Goal: Task Accomplishment & Management: Complete application form

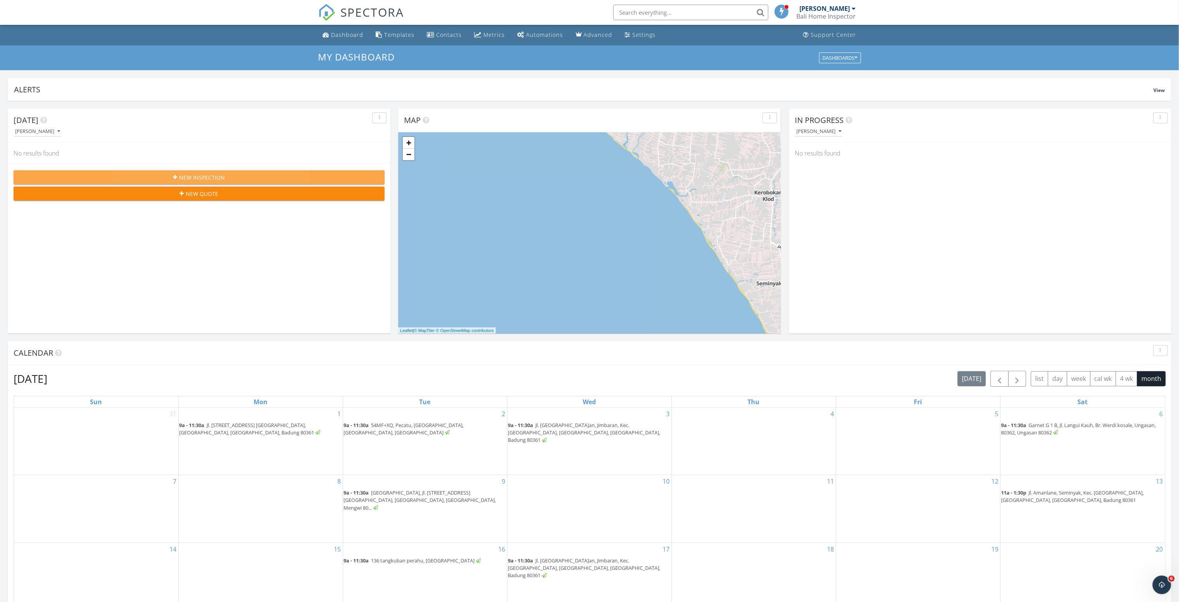
click at [228, 174] on div "New Inspection" at bounding box center [199, 177] width 359 height 8
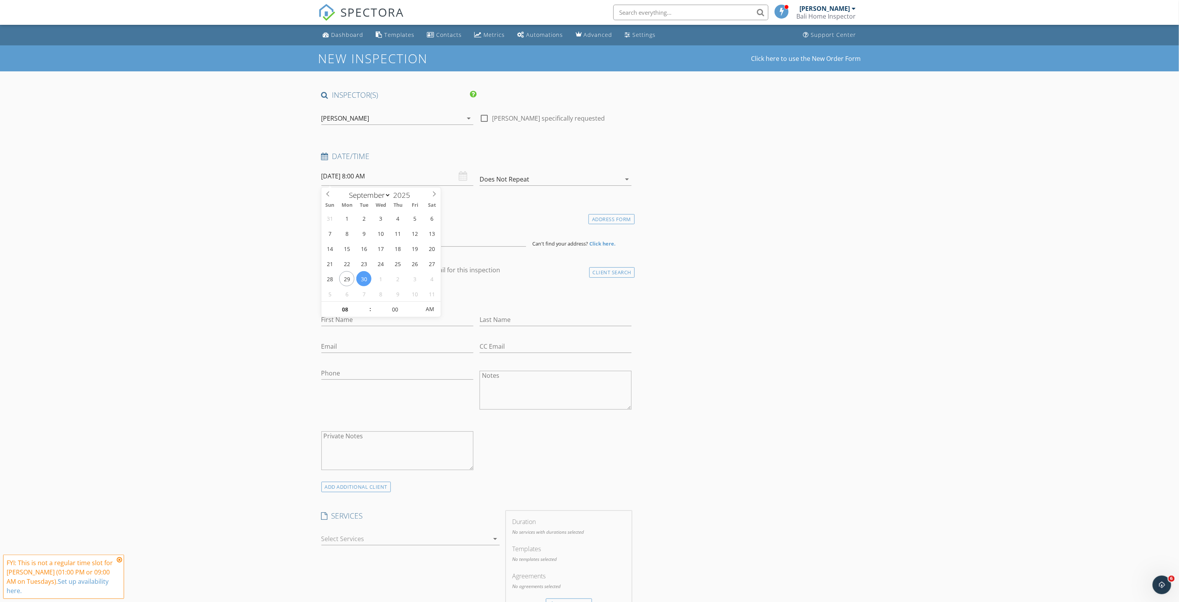
click at [330, 182] on input "09/30/2025 8:00 AM" at bounding box center [397, 176] width 152 height 19
type input "09"
type input "09/30/2025 9:00 AM"
click at [365, 307] on span at bounding box center [366, 306] width 5 height 8
click at [280, 290] on div "New Inspection Click here to use the New Order Form INSPECTOR(S) check_box Tauf…" at bounding box center [589, 574] width 1179 height 1059
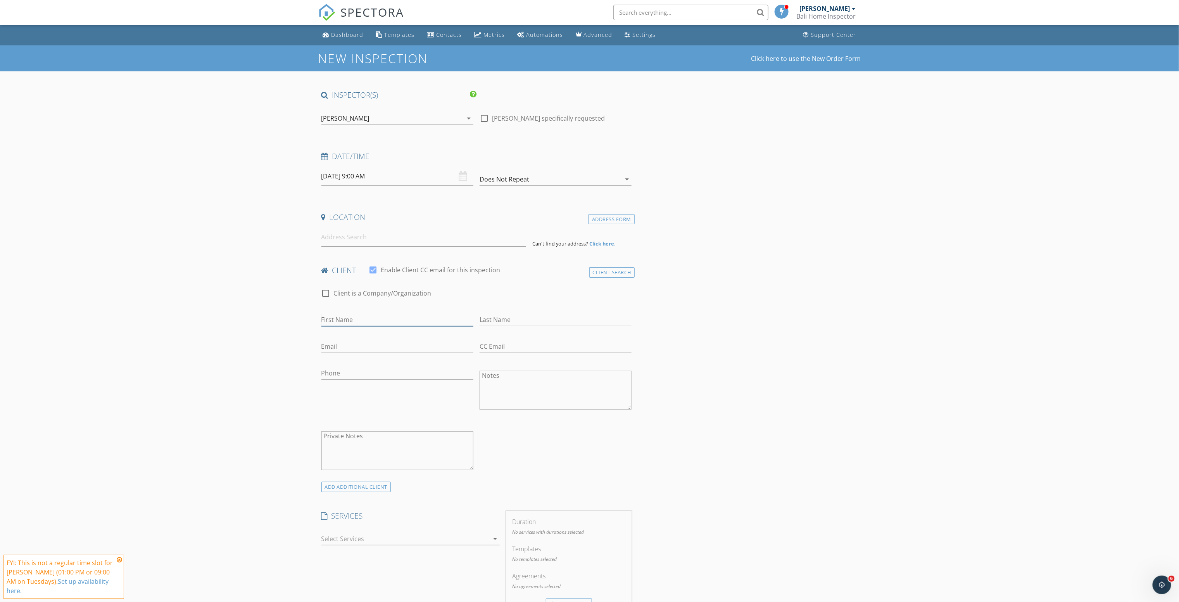
click at [350, 326] on input "First Name" at bounding box center [397, 319] width 152 height 13
type input "[PERSON_NAME]"
type input "Hermans"
click at [374, 269] on div at bounding box center [373, 269] width 13 height 13
checkbox input "false"
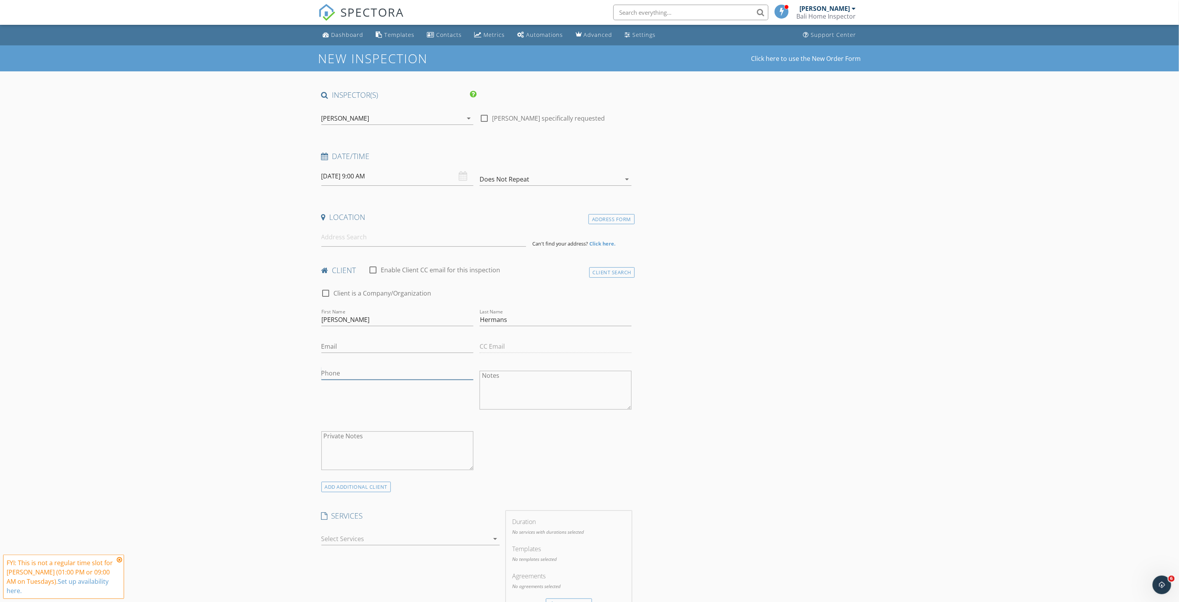
click at [352, 375] on input "Phone" at bounding box center [397, 373] width 152 height 13
click at [595, 447] on div "check_box_outline_blank Client is a Company/Organization First Name Anne Last N…" at bounding box center [476, 381] width 317 height 201
click at [433, 234] on input at bounding box center [423, 237] width 205 height 19
paste input "93WQ+3JW Belalang, [GEOGRAPHIC_DATA], [GEOGRAPHIC_DATA]"
type input "93WQ+3JW Tabanan, Tabanan Regency, Bali, Indonesia"
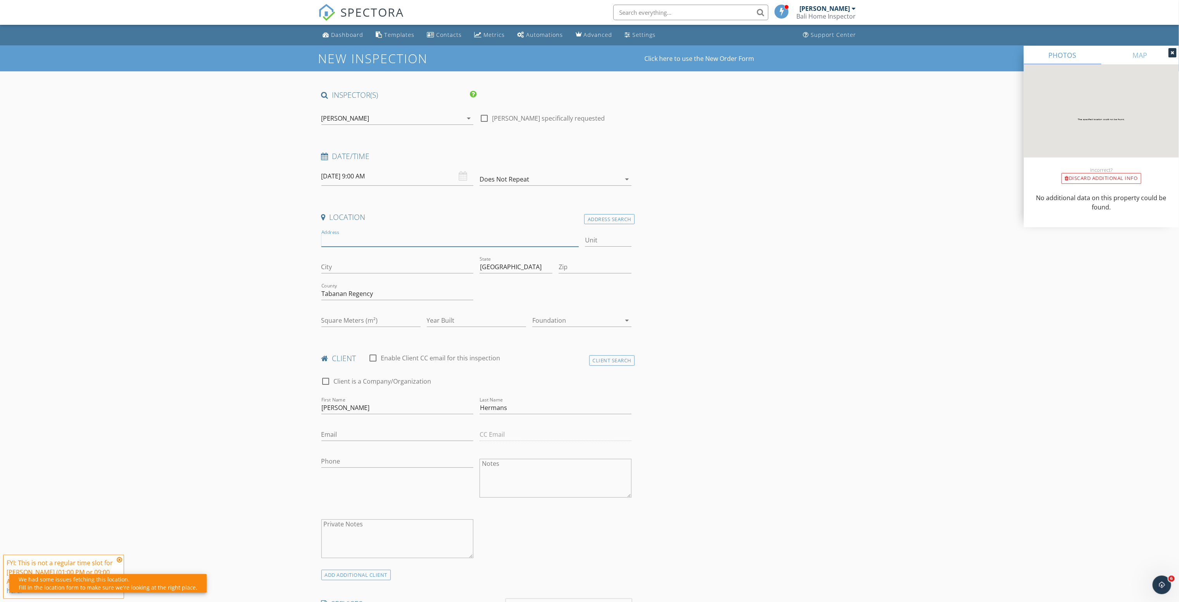
click at [382, 236] on input "Address" at bounding box center [450, 240] width 258 height 13
paste input "93WQ+3JW Belalang, [GEOGRAPHIC_DATA], [GEOGRAPHIC_DATA]"
type input "93WQ+3JW Belalang, [GEOGRAPHIC_DATA], [GEOGRAPHIC_DATA]"
click at [595, 240] on input "Unit" at bounding box center [608, 240] width 47 height 13
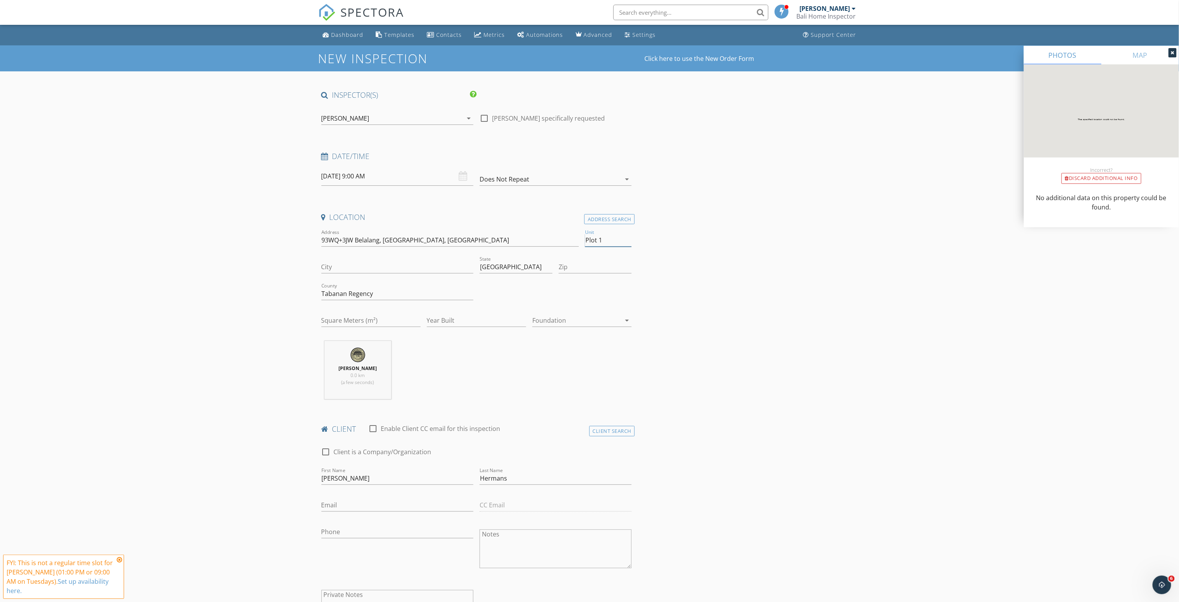
type input "Plot 1"
click at [421, 267] on input "City" at bounding box center [397, 266] width 152 height 13
type input "Denpasar"
drag, startPoint x: 379, startPoint y: 292, endPoint x: 307, endPoint y: 289, distance: 72.2
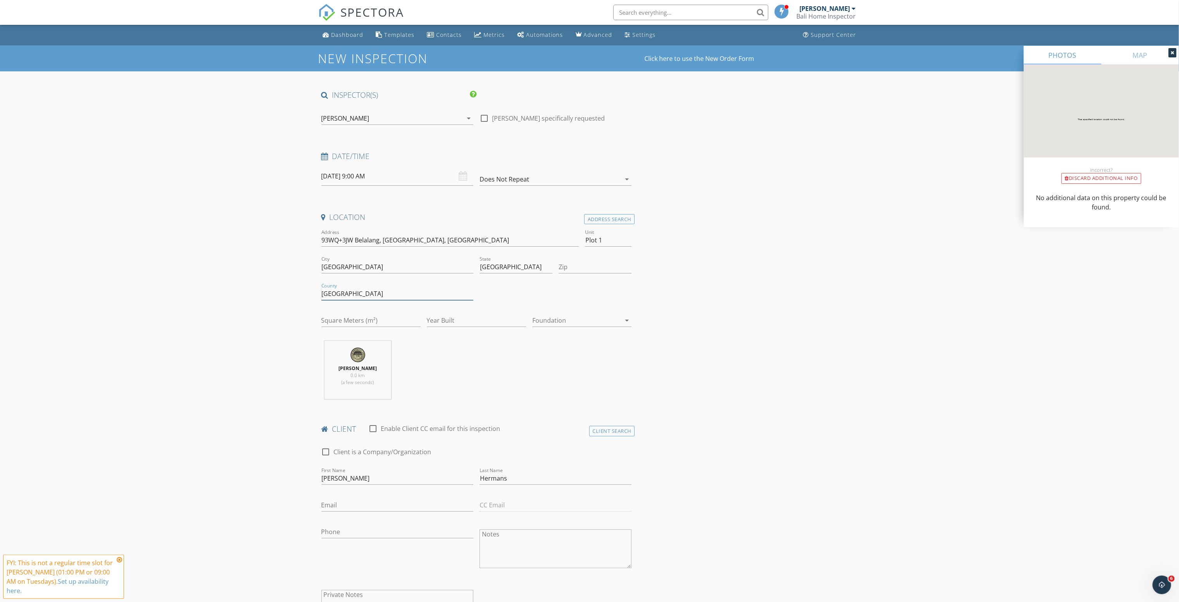
type input "[GEOGRAPHIC_DATA]"
drag, startPoint x: 371, startPoint y: 260, endPoint x: 293, endPoint y: 280, distance: 81.2
click at [357, 270] on input "Denpasar" at bounding box center [397, 266] width 152 height 13
drag, startPoint x: 357, startPoint y: 270, endPoint x: 300, endPoint y: 274, distance: 57.1
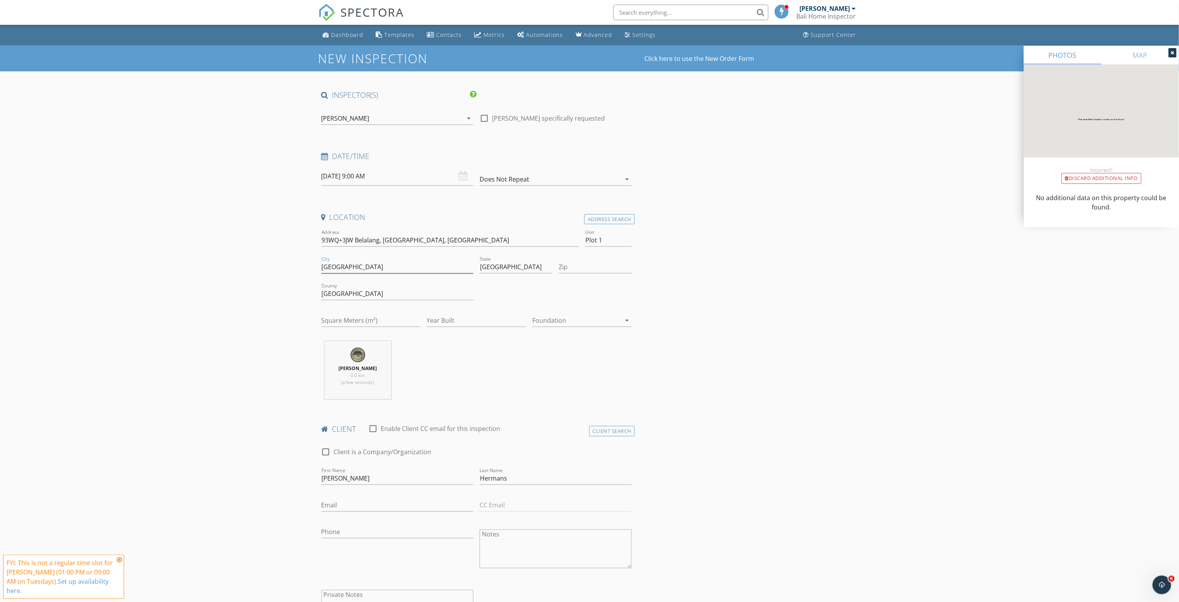
type input "Tabanan"
click at [366, 319] on input "Square Meters (m²)" at bounding box center [370, 320] width 99 height 13
type input "70"
click at [572, 272] on input "Zip" at bounding box center [595, 266] width 73 height 13
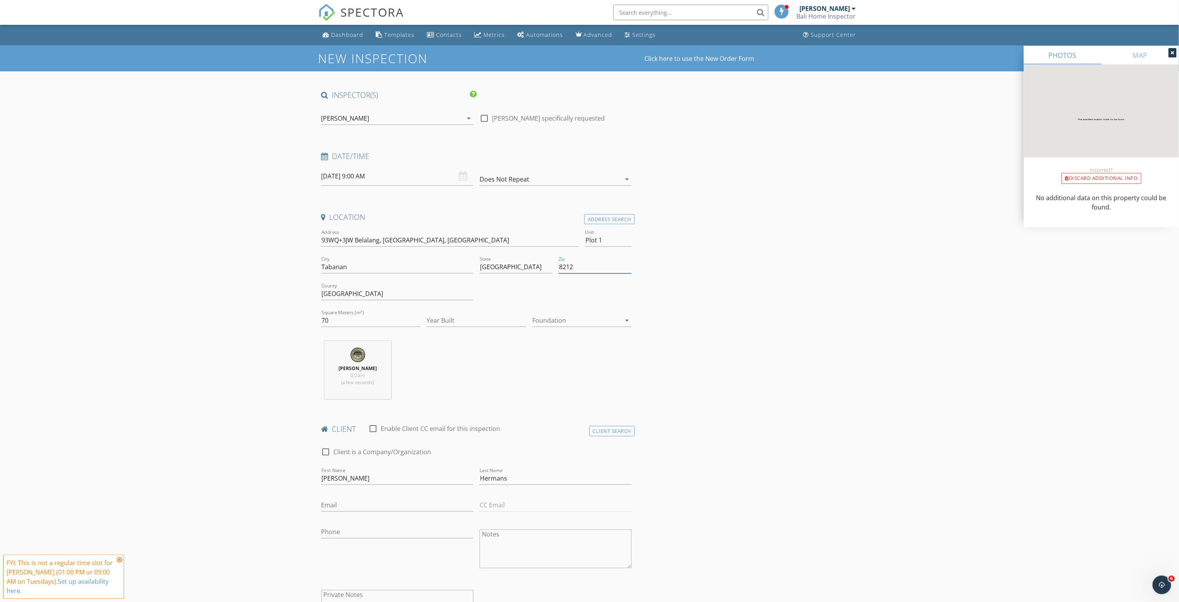
type input "82121"
click at [370, 326] on input "Square Meters (m²)" at bounding box center [370, 320] width 99 height 13
type input "70"
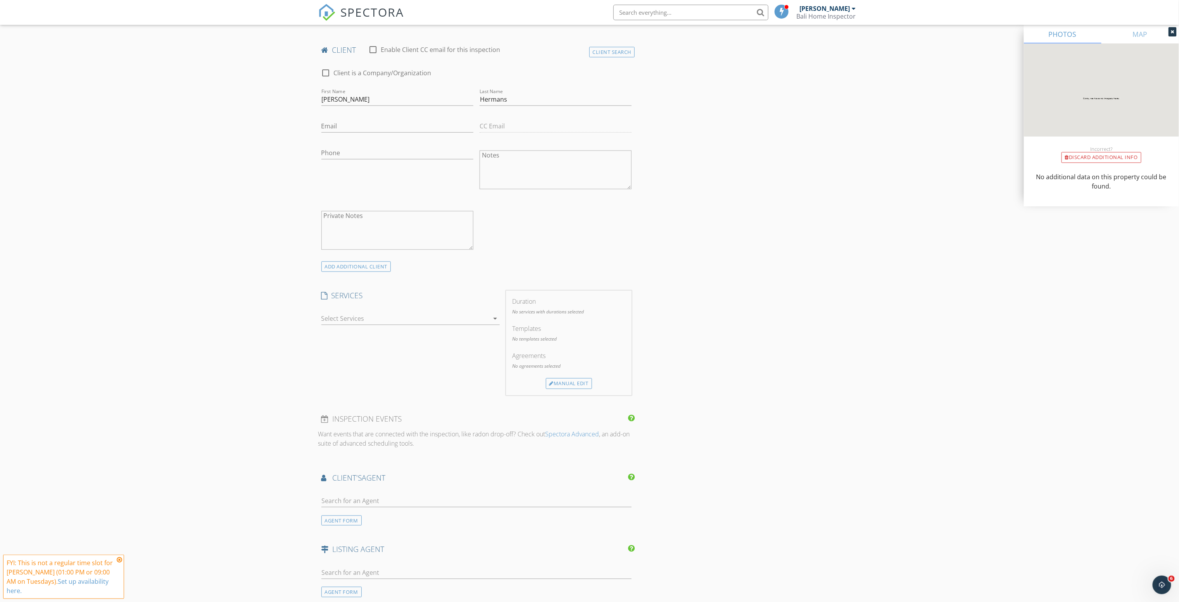
scroll to position [388, 0]
click at [489, 310] on div "arrow_drop_down" at bounding box center [494, 309] width 11 height 9
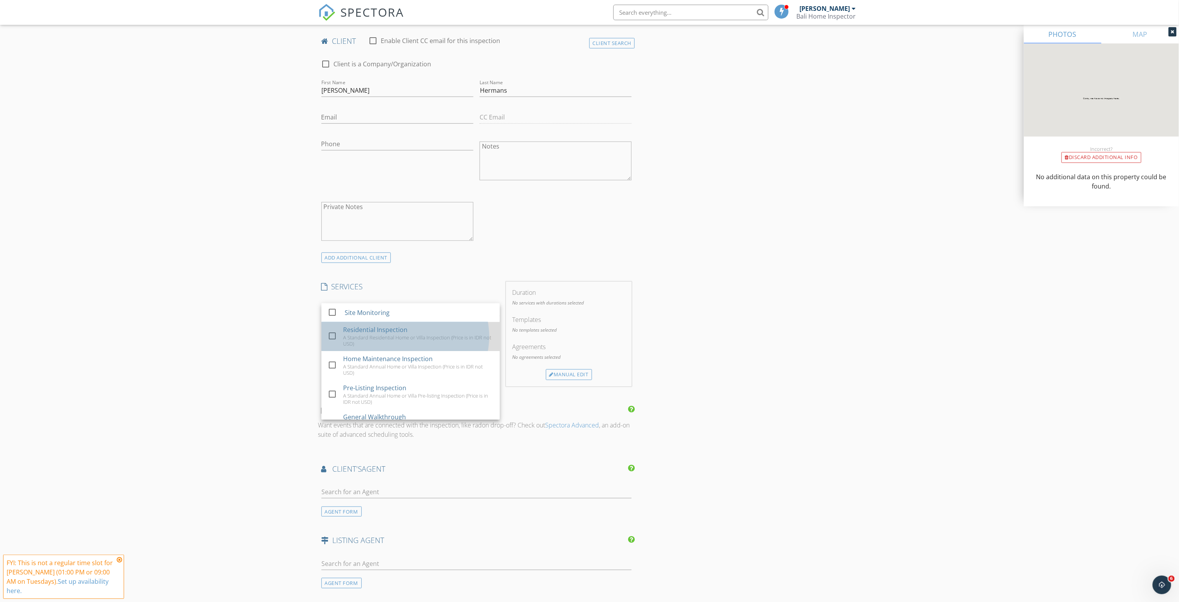
click at [424, 335] on div "Residential Inspection A Standard Residential Home or Villa Inspection (Price i…" at bounding box center [418, 336] width 150 height 29
click at [570, 375] on div "Manual Edit" at bounding box center [569, 369] width 46 height 11
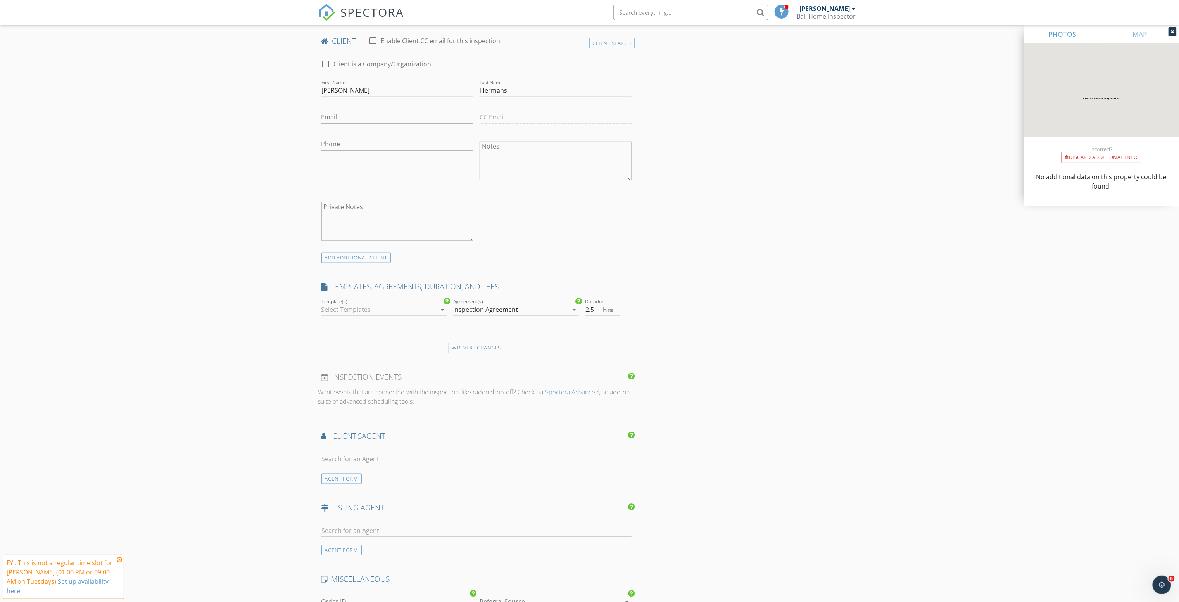
click at [534, 315] on div "Inspection Agreement" at bounding box center [510, 309] width 115 height 12
click at [471, 321] on div "check_box" at bounding box center [468, 315] width 19 height 9
click at [429, 313] on div at bounding box center [378, 309] width 115 height 12
click at [364, 323] on div "check_box_outline_blank Bali Residential Inspection" at bounding box center [384, 315] width 113 height 19
click at [246, 379] on div "New Inspection Click here to use the New Order Form INSPECTOR(S) check_box Tauf…" at bounding box center [589, 250] width 1179 height 1185
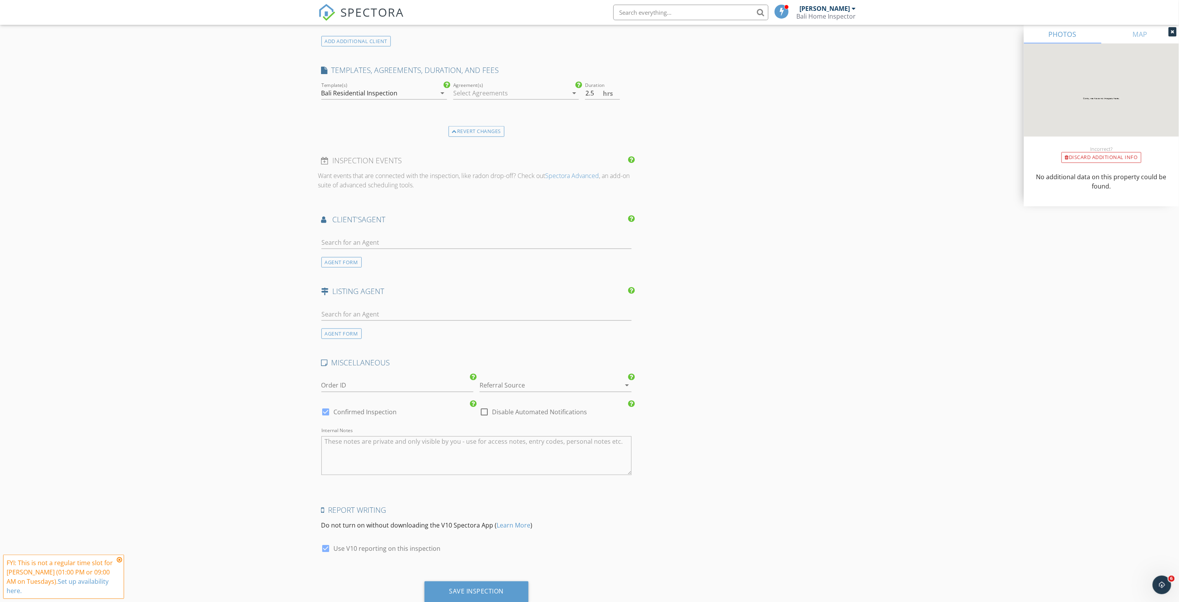
scroll to position [633, 0]
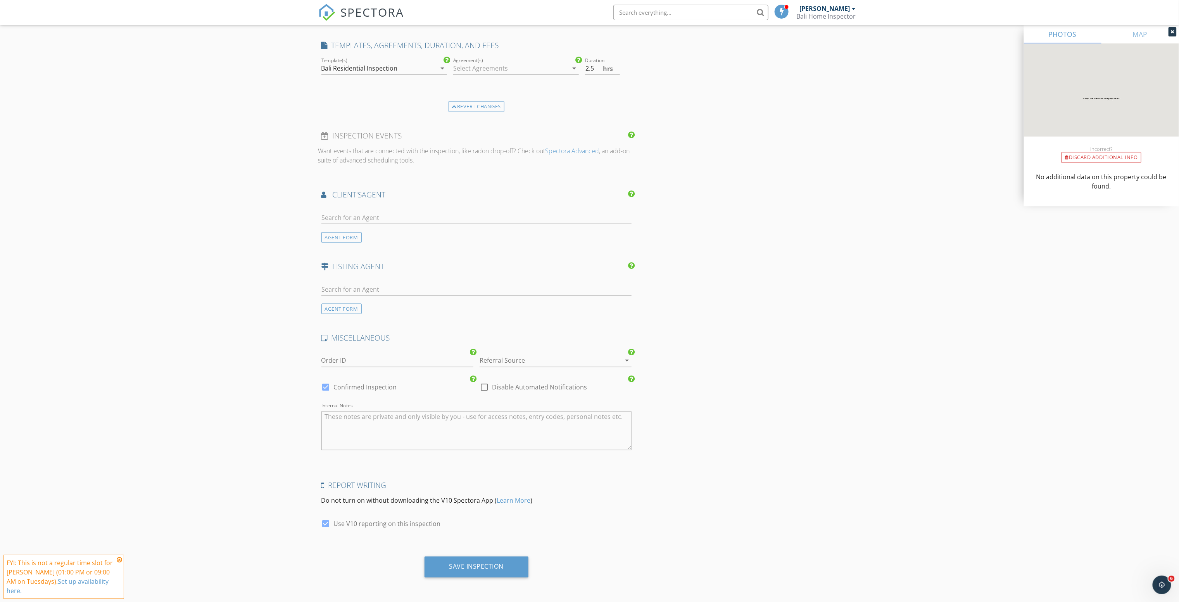
click at [485, 393] on div at bounding box center [483, 387] width 13 height 13
checkbox input "true"
click at [516, 571] on div "Save Inspection" at bounding box center [476, 566] width 104 height 21
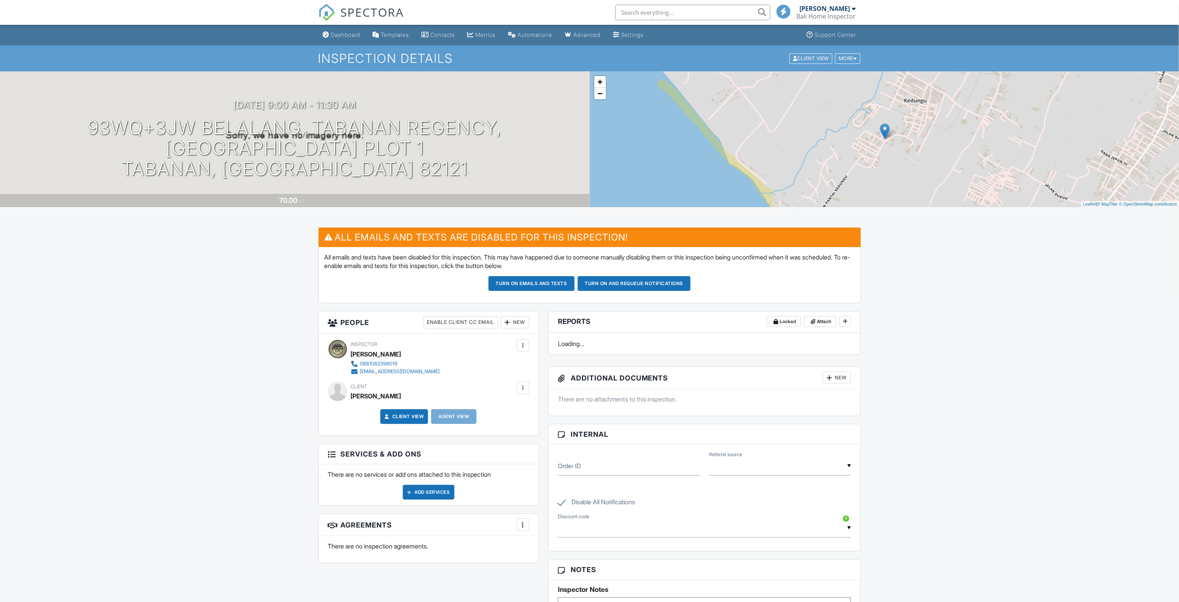
click at [524, 345] on div at bounding box center [523, 345] width 8 height 8
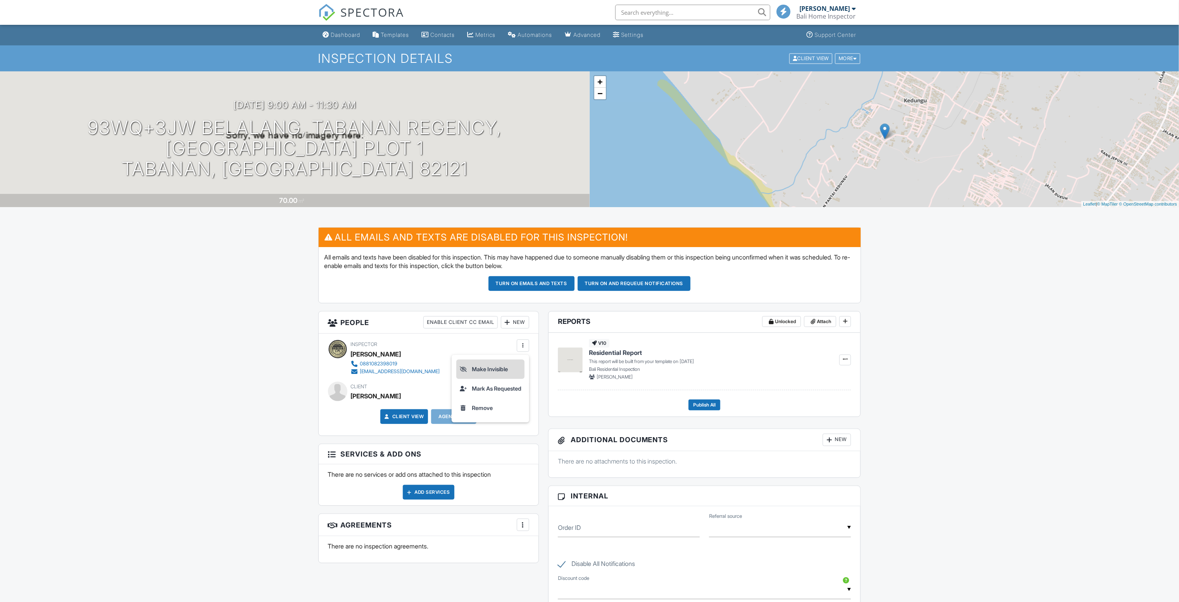
click at [505, 371] on li "Make Invisible" at bounding box center [490, 368] width 68 height 19
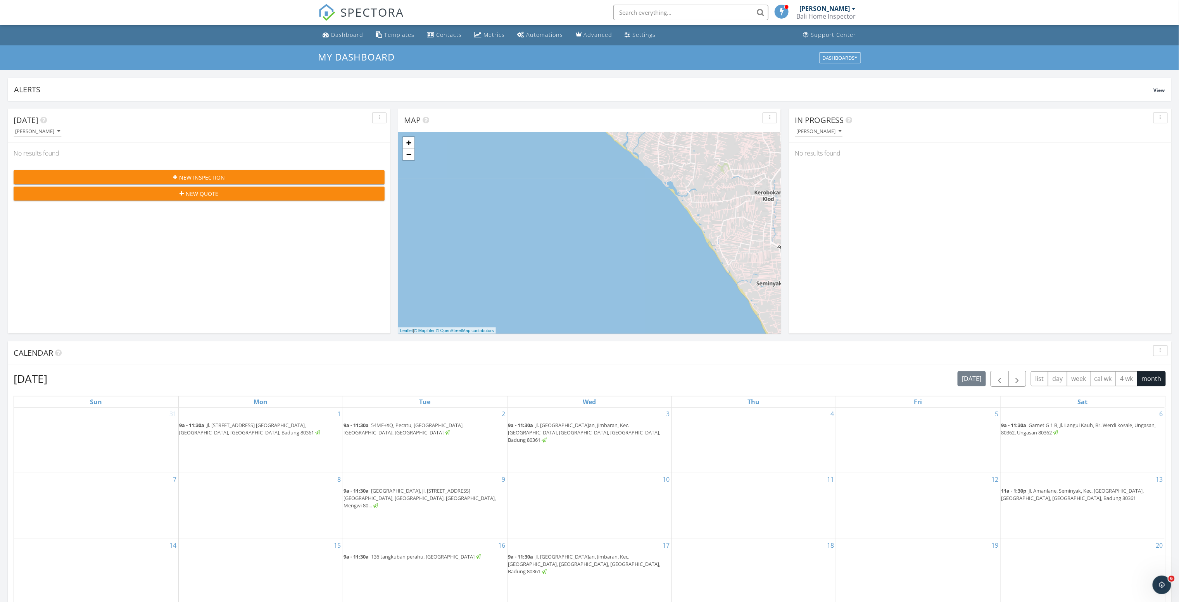
click at [307, 174] on div "New Inspection" at bounding box center [199, 177] width 359 height 8
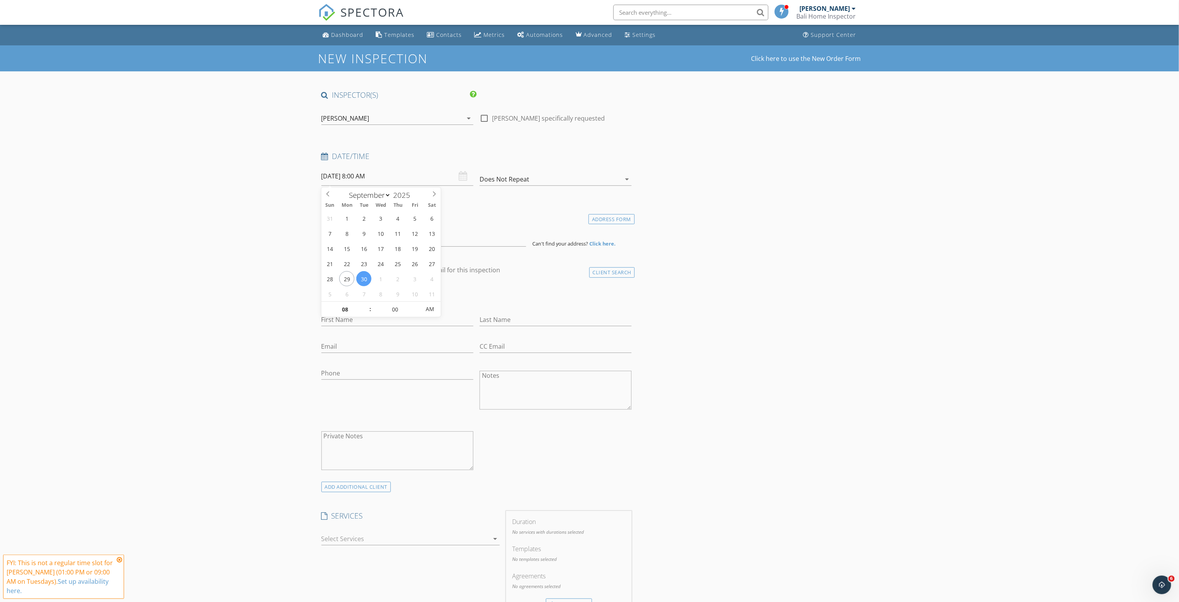
click at [369, 179] on input "09/30/2025 8:00 AM" at bounding box center [397, 176] width 152 height 19
type input "09"
type input "09/30/2025 9:00 AM"
click at [364, 307] on span at bounding box center [366, 306] width 5 height 8
type input "10"
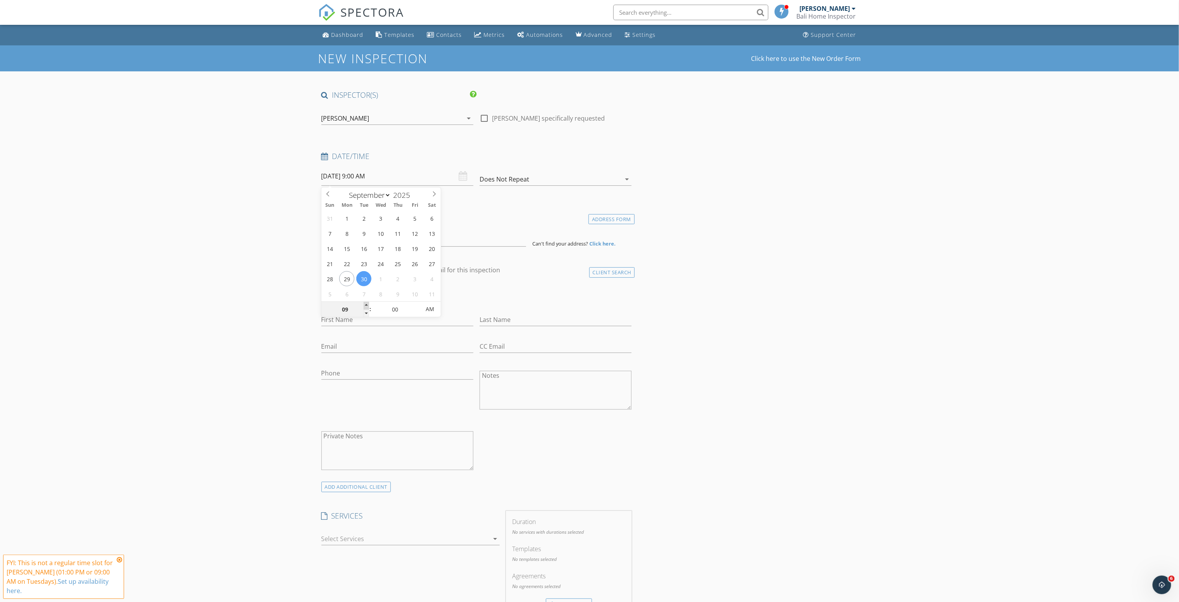
type input "09/30/2025 10:00 AM"
click at [364, 307] on span at bounding box center [366, 306] width 5 height 8
type input "11"
type input "09/30/2025 11:00 AM"
click at [364, 307] on span at bounding box center [366, 306] width 5 height 8
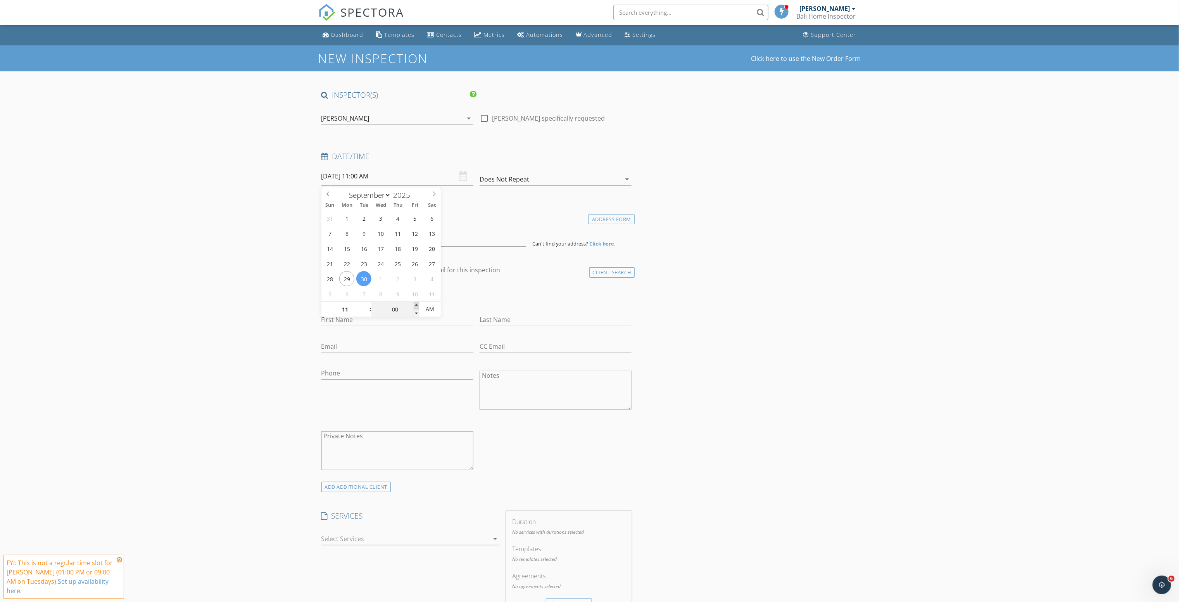
type input "05"
type input "09/30/2025 11:05 AM"
click at [414, 303] on span at bounding box center [416, 306] width 5 height 8
type input "10"
type input "09/30/2025 11:10 AM"
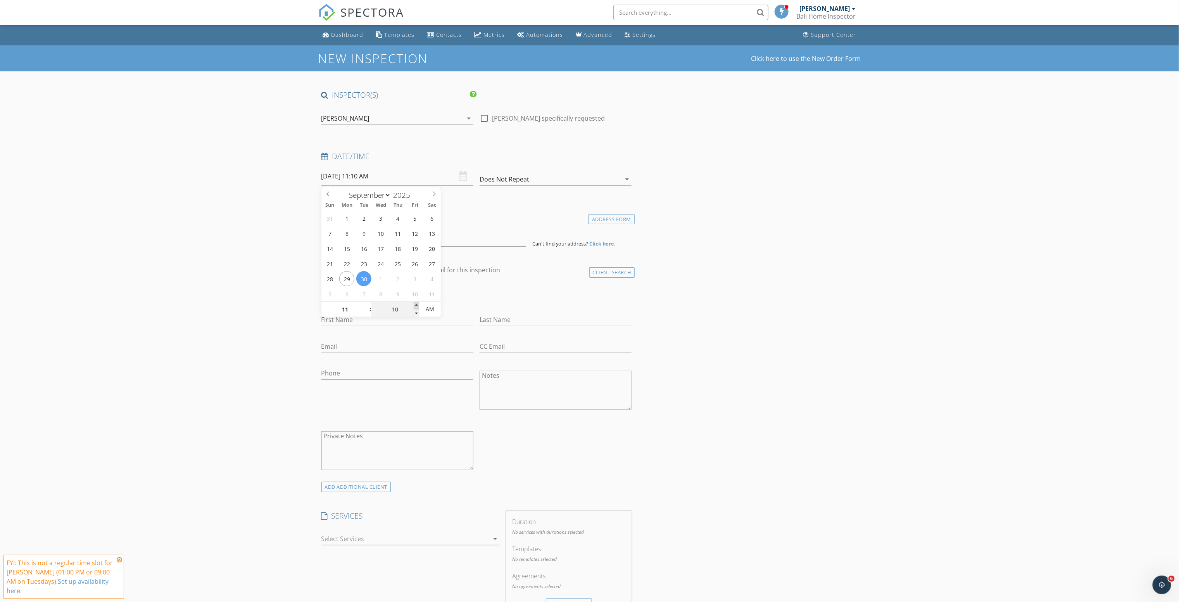
click at [414, 303] on span at bounding box center [416, 306] width 5 height 8
type input "15"
type input "09/30/2025 11:15 AM"
click at [414, 303] on span at bounding box center [416, 306] width 5 height 8
type input "20"
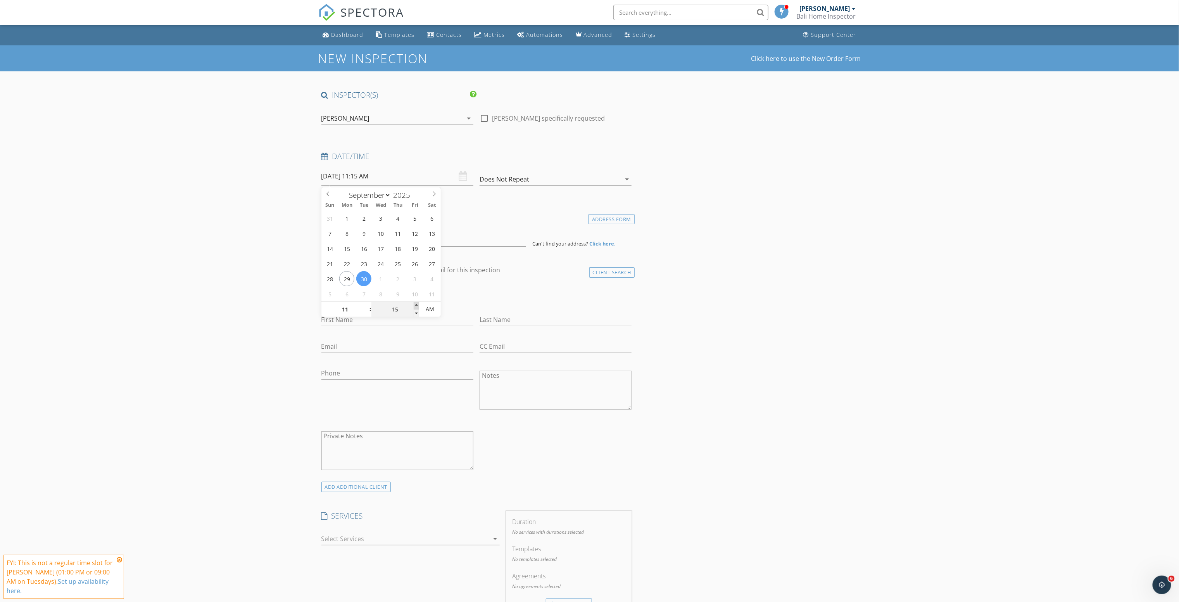
type input "09/30/2025 11:20 AM"
click at [414, 303] on span at bounding box center [416, 306] width 5 height 8
type input "25"
type input "09/30/2025 11:25 AM"
click at [414, 303] on span at bounding box center [416, 306] width 5 height 8
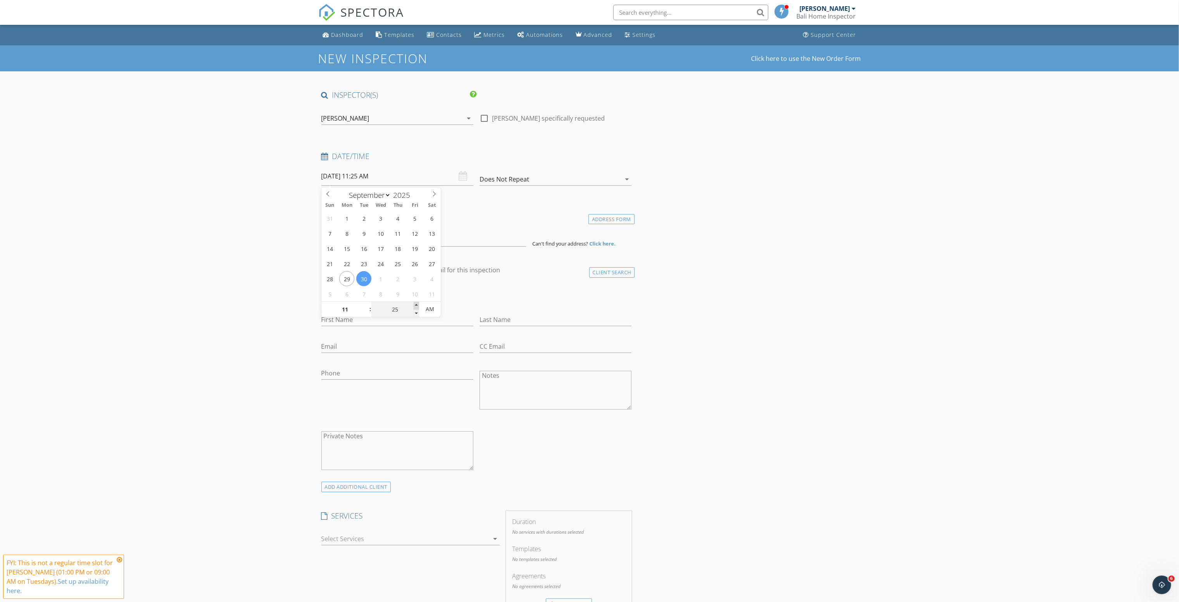
type input "30"
type input "09/30/2025 11:30 AM"
click at [414, 303] on span at bounding box center [416, 306] width 5 height 8
type input "35"
type input "[DATE] 11:35 AM"
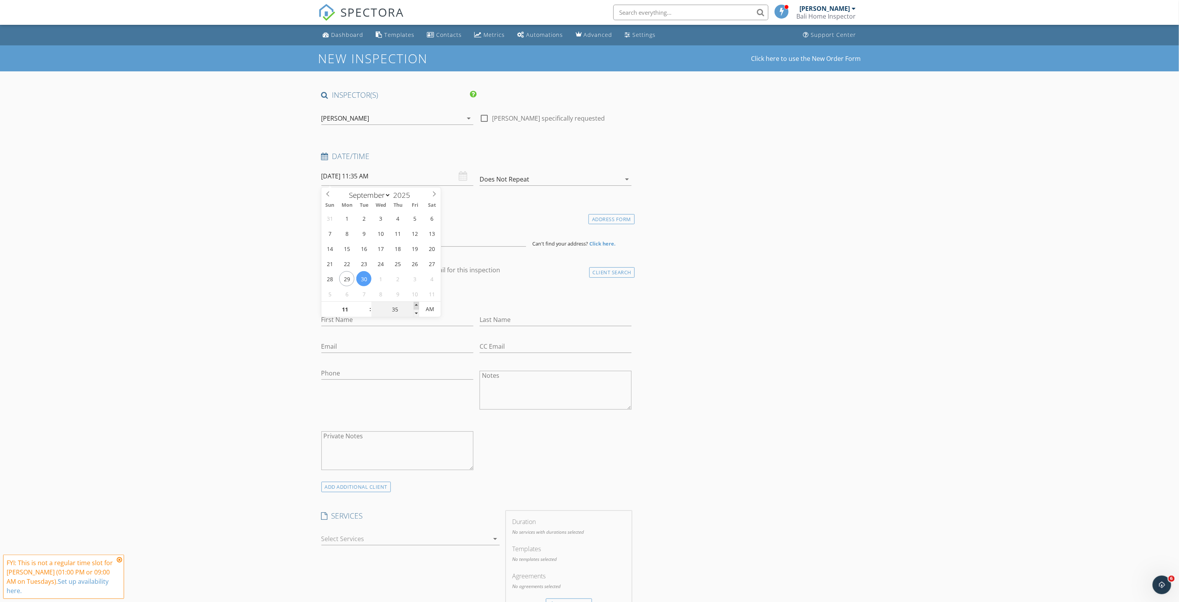
click at [414, 303] on span at bounding box center [416, 306] width 5 height 8
click at [264, 308] on div "New Inspection Click here to use the New Order Form INSPECTOR(S) check_box Tauf…" at bounding box center [589, 574] width 1179 height 1059
click at [338, 236] on input at bounding box center [423, 237] width 205 height 19
paste input "93WQ+3JW Belalang, [GEOGRAPHIC_DATA], [GEOGRAPHIC_DATA]"
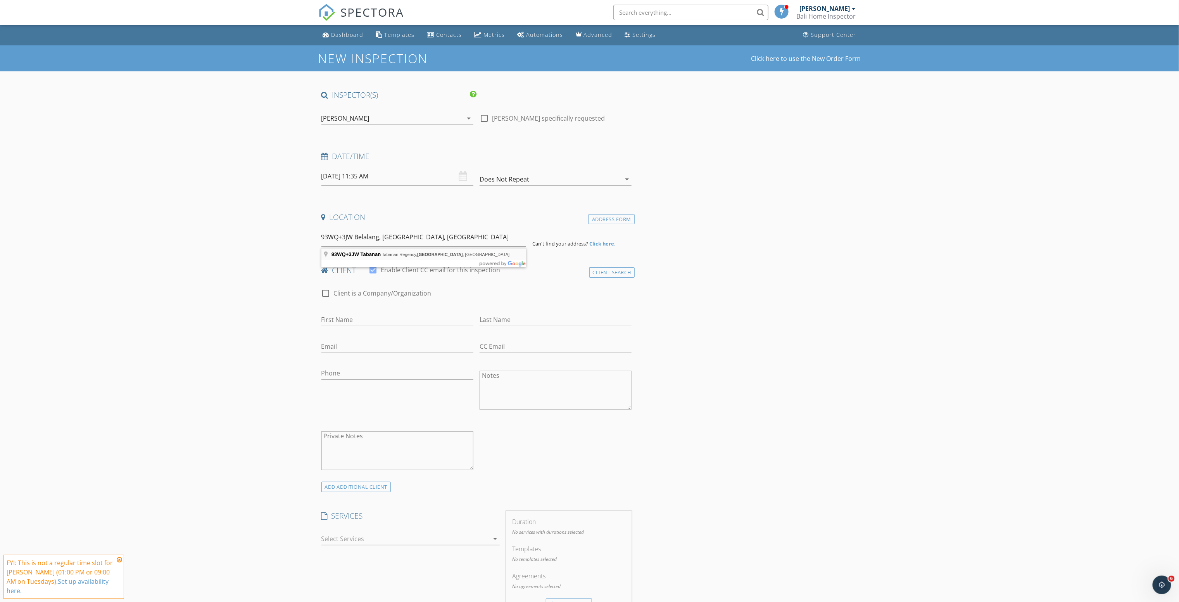
type input "93WQ+3JW Tabanan, Tabanan Regency, Bali, Indonesia"
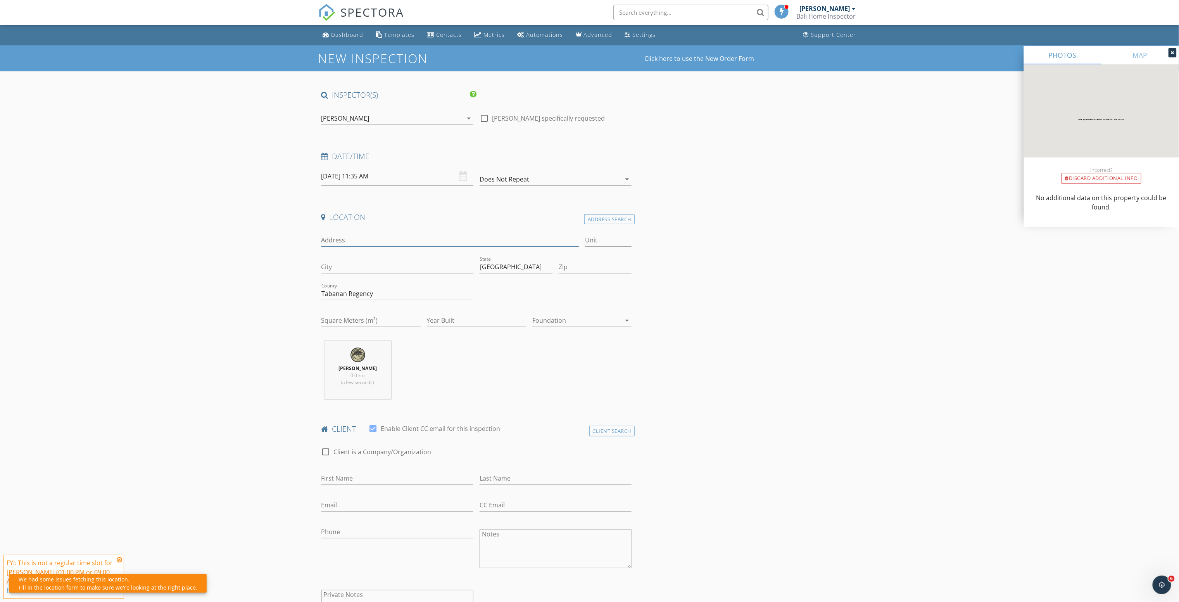
click at [391, 238] on input "Address" at bounding box center [450, 240] width 258 height 13
type input "93WQ+3JW Belalang, [GEOGRAPHIC_DATA], [GEOGRAPHIC_DATA]"
type input "Plot 1"
type input "Tabanan"
type input "82121"
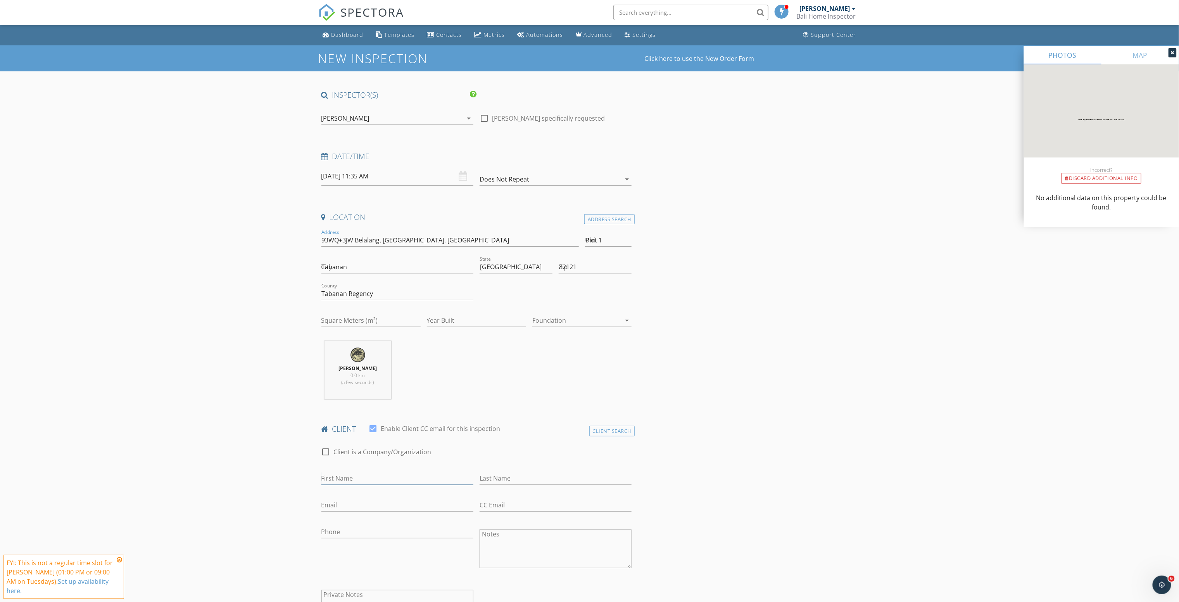
type input "[PERSON_NAME]"
type input "Hermans"
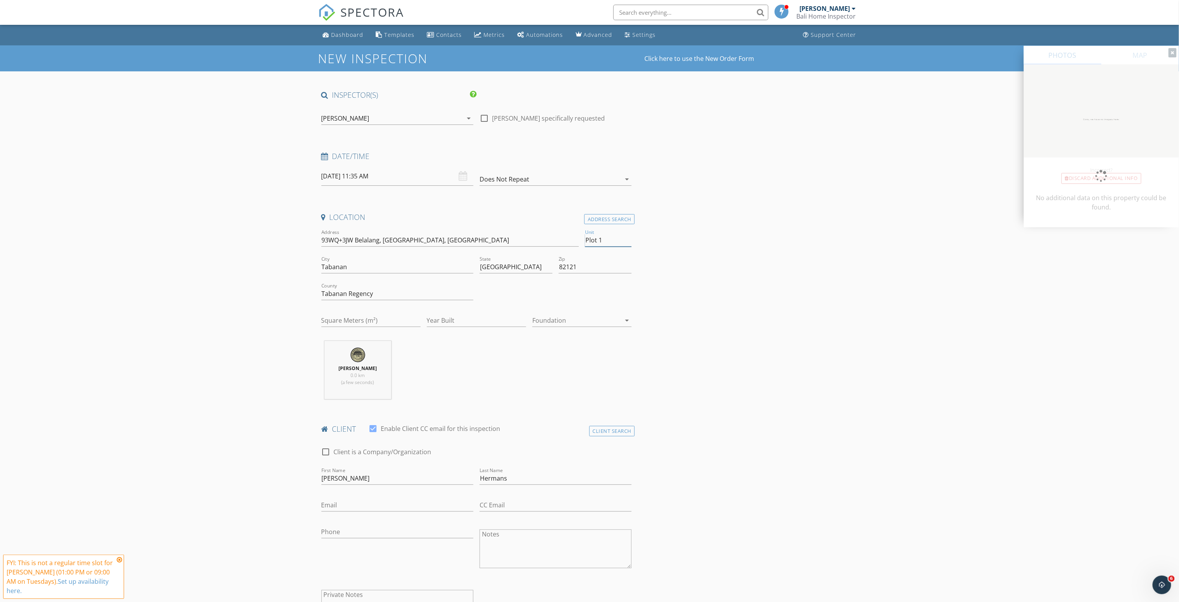
click at [611, 239] on input "Plot 1" at bounding box center [608, 240] width 47 height 13
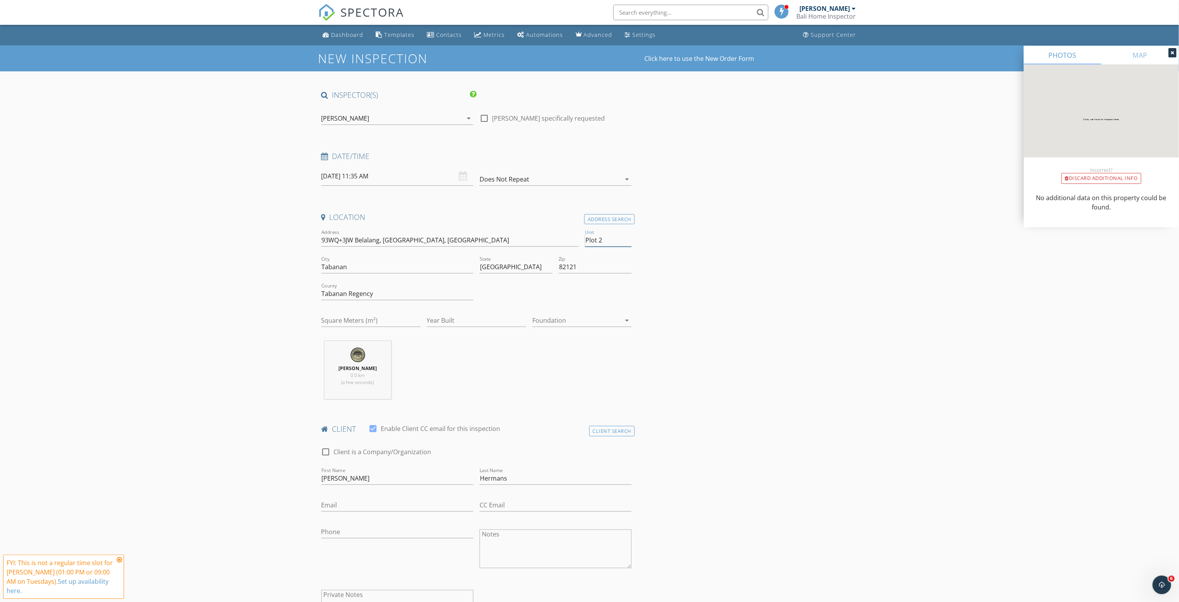
type input "Plot 2"
click at [378, 321] on input "Square Meters (m²)" at bounding box center [370, 320] width 99 height 13
type input "70"
drag, startPoint x: 385, startPoint y: 296, endPoint x: 307, endPoint y: 299, distance: 78.0
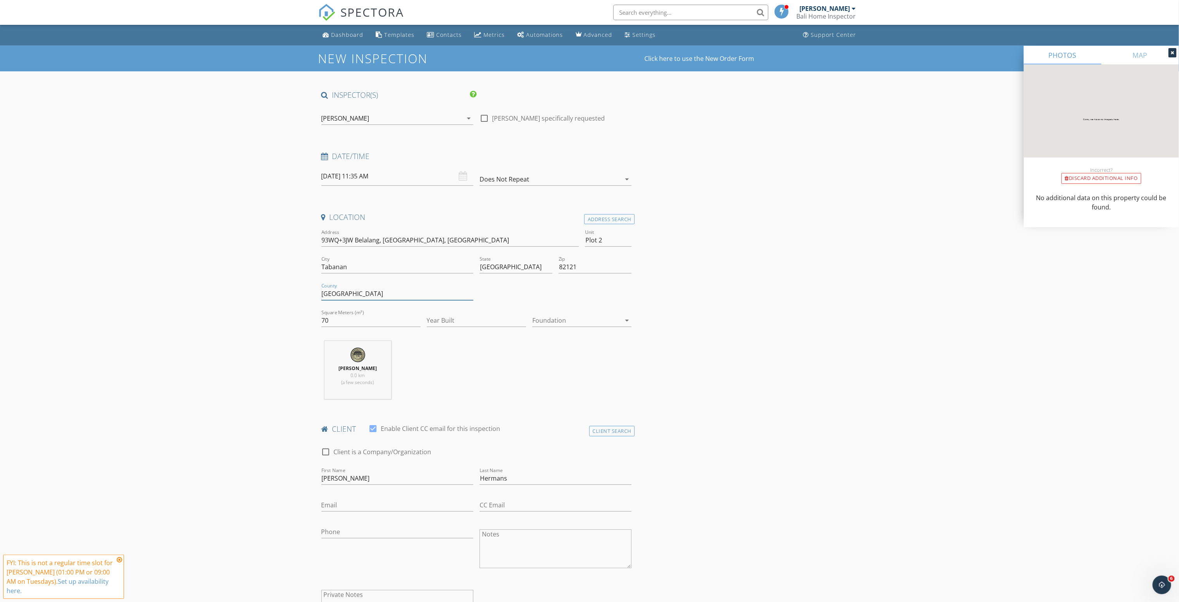
type input "[GEOGRAPHIC_DATA]"
click at [372, 431] on div at bounding box center [373, 428] width 13 height 13
checkbox input "false"
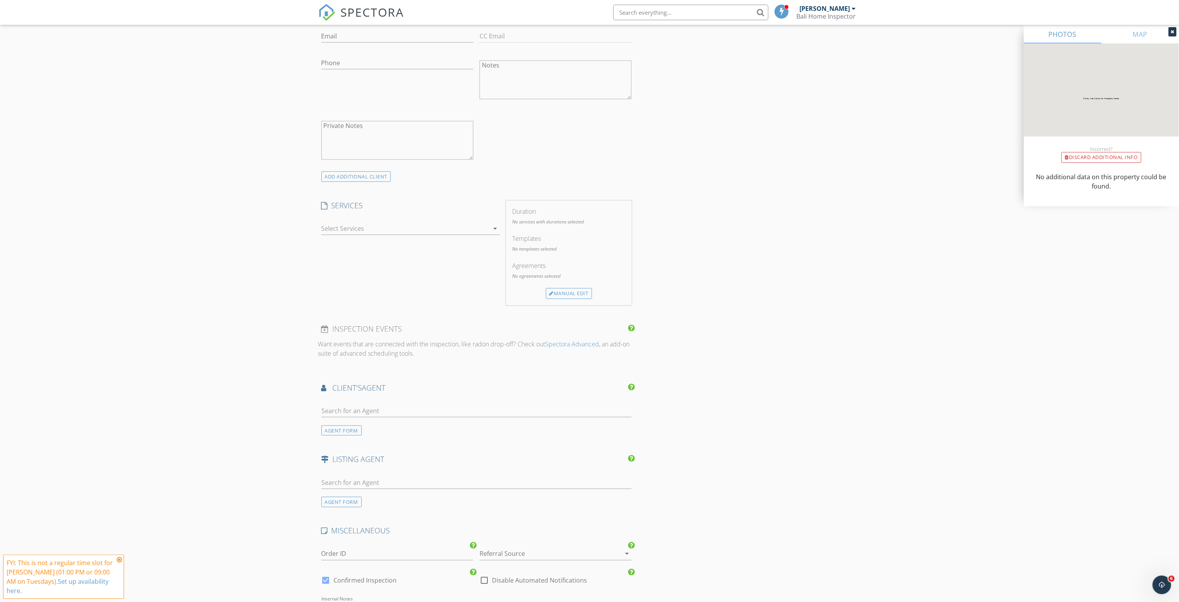
scroll to position [543, 0]
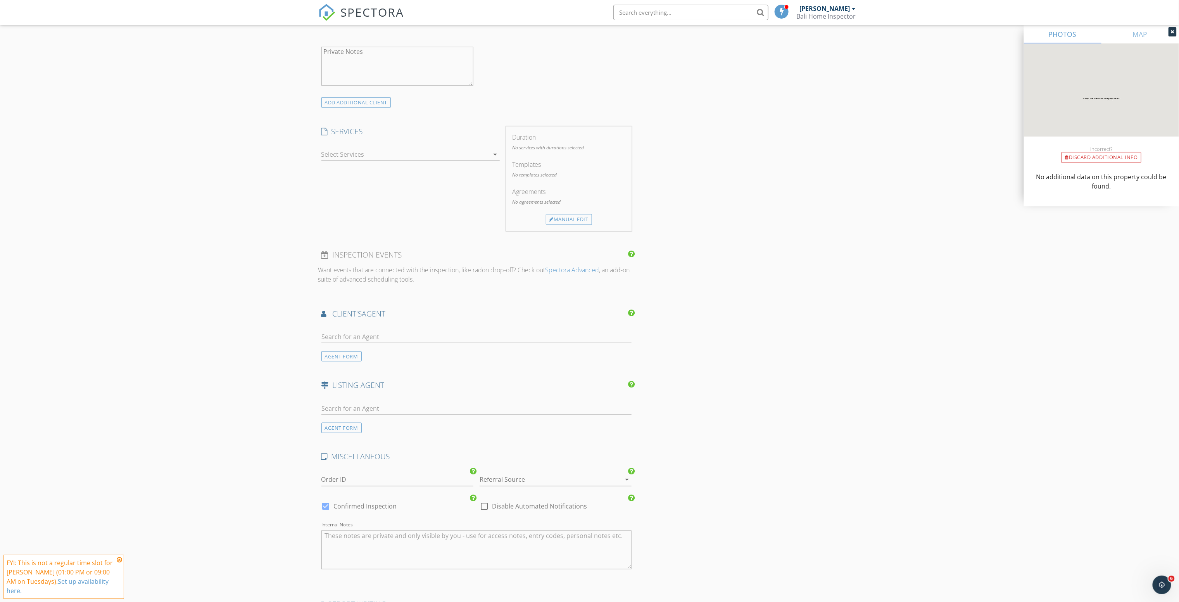
click at [485, 156] on div at bounding box center [404, 154] width 167 height 12
click at [440, 179] on div "Residential Inspection A Standard Residential Home or Villa Inspection (Price i…" at bounding box center [418, 181] width 150 height 29
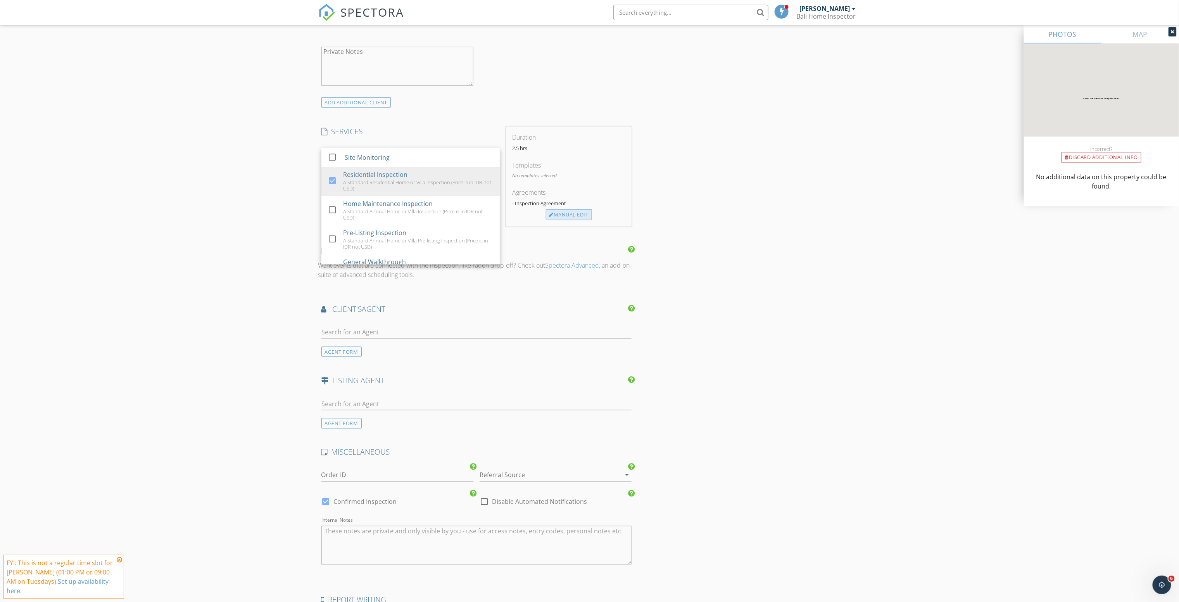
click at [559, 218] on div "Manual Edit" at bounding box center [569, 214] width 46 height 11
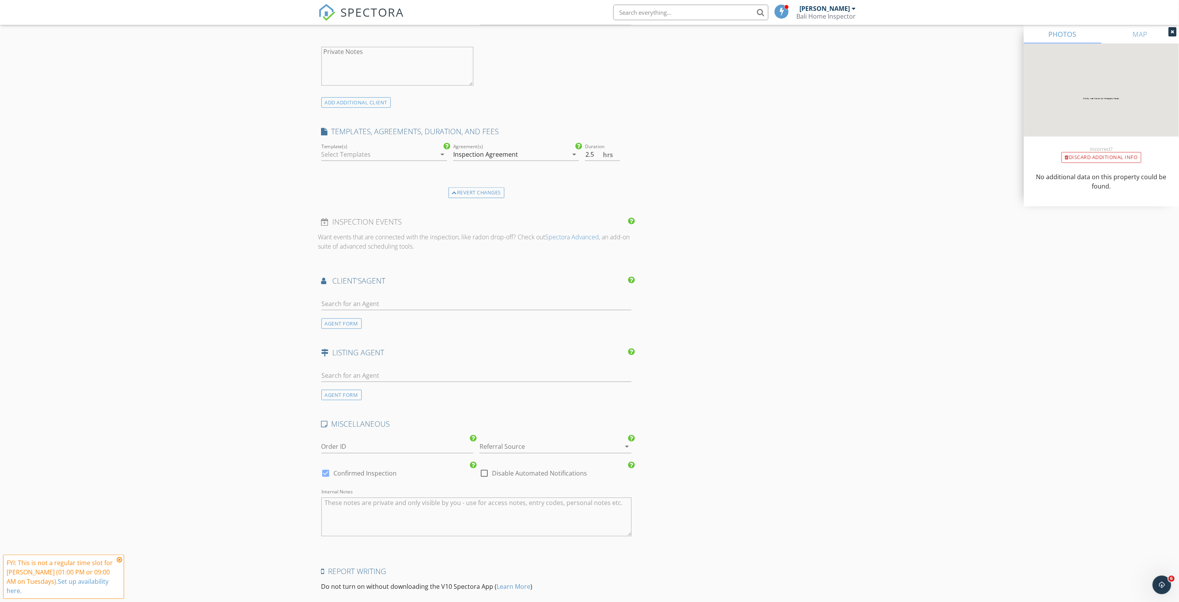
click at [478, 155] on div "Inspection Agreement" at bounding box center [485, 154] width 65 height 7
click at [464, 167] on div at bounding box center [468, 167] width 19 height 5
click at [417, 157] on div at bounding box center [378, 154] width 115 height 12
click at [376, 169] on div "check_box_outline_blank Bali Residential Inspection" at bounding box center [384, 160] width 113 height 19
click at [262, 291] on div "New Inspection Click here to use the New Order Form INSPECTOR(S) check_box Tauf…" at bounding box center [589, 95] width 1179 height 1185
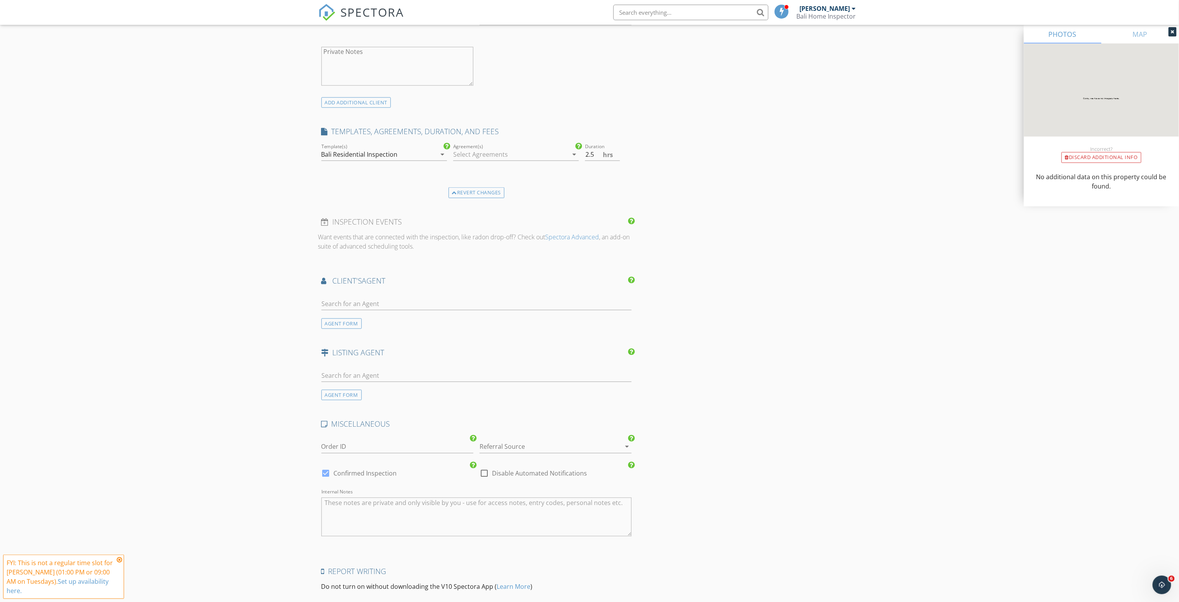
click at [494, 477] on label "Disable Automated Notifications" at bounding box center [539, 473] width 95 height 8
checkbox input "true"
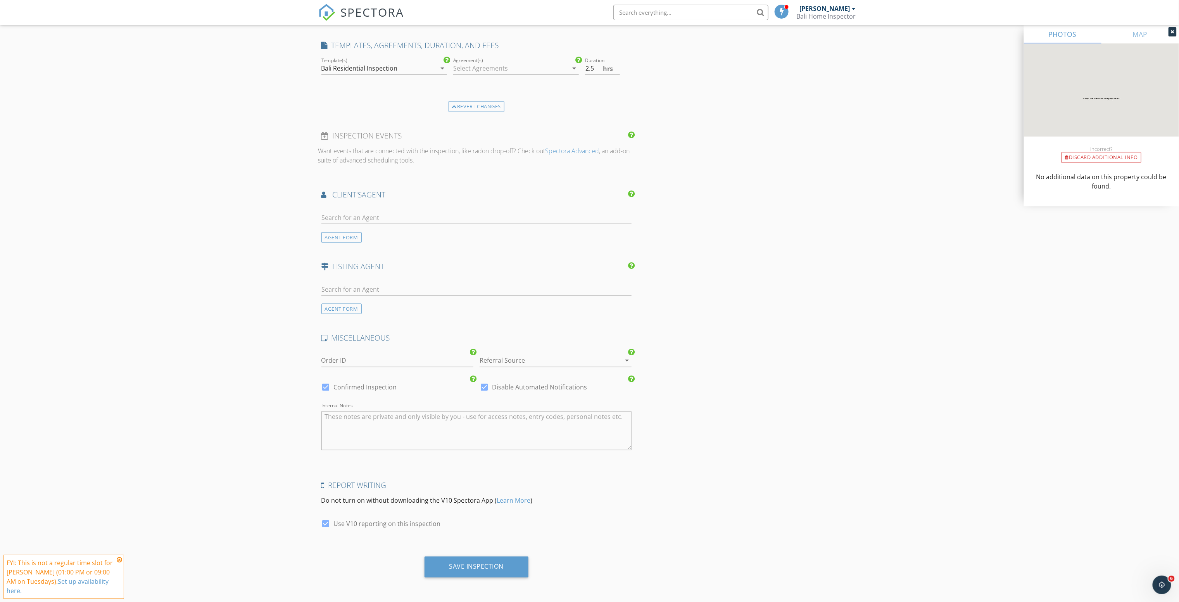
scroll to position [633, 0]
click at [470, 563] on div "Save Inspection" at bounding box center [476, 566] width 55 height 8
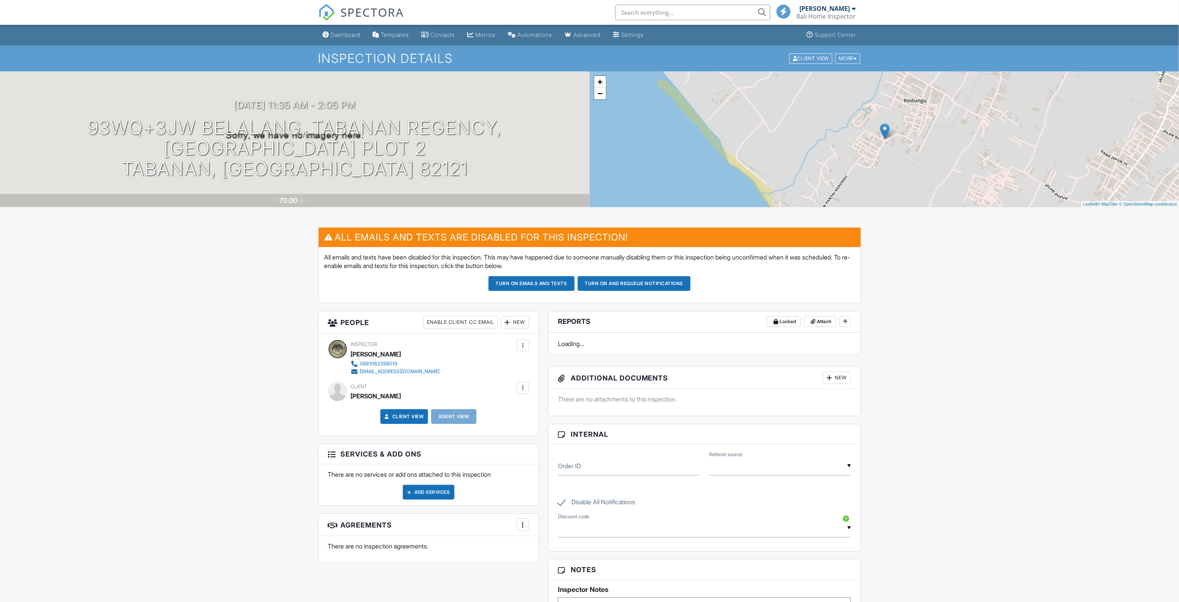
click at [519, 346] on div at bounding box center [523, 345] width 8 height 8
click at [525, 347] on div at bounding box center [523, 345] width 8 height 8
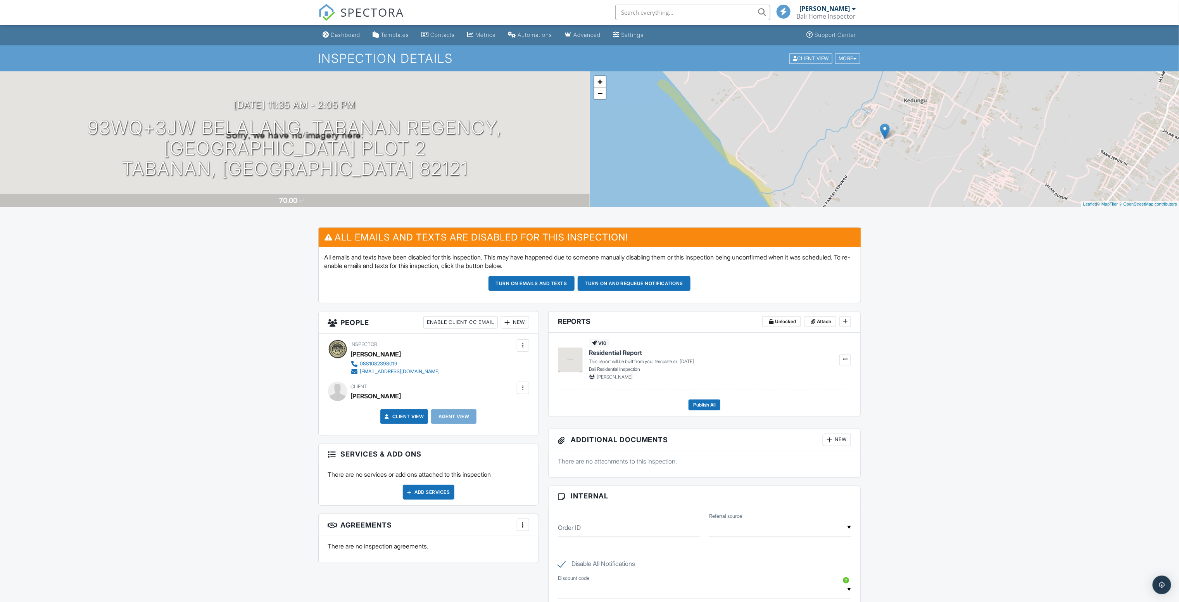
click at [522, 349] on div at bounding box center [523, 345] width 8 height 8
click at [500, 373] on li "Make Invisible" at bounding box center [490, 368] width 68 height 19
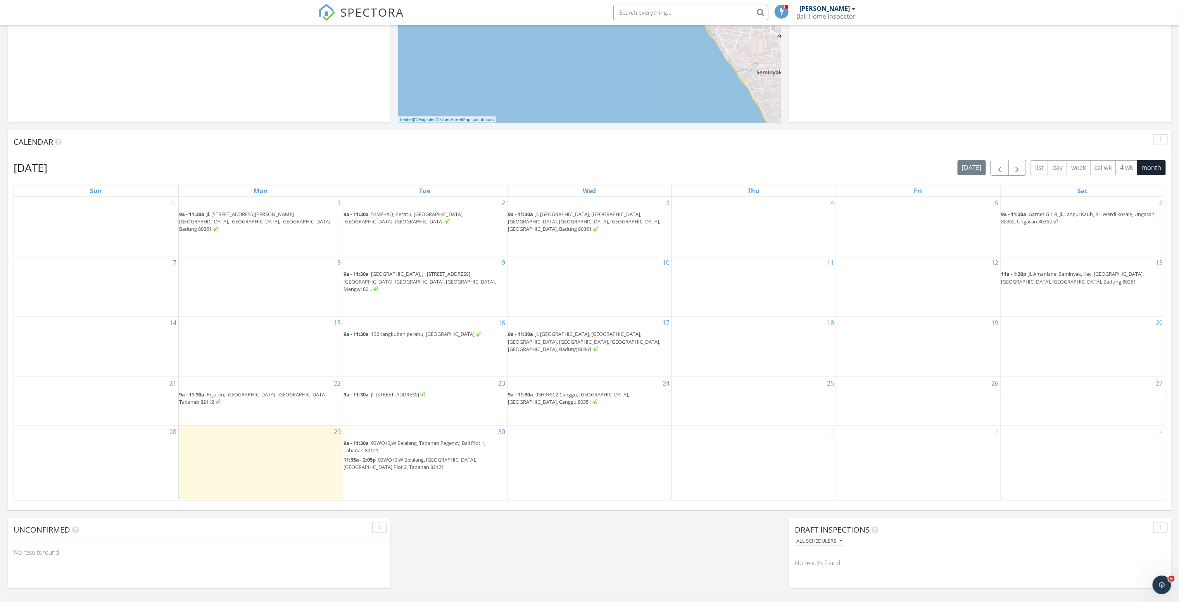
scroll to position [209, 0]
